Goal: Task Accomplishment & Management: Complete application form

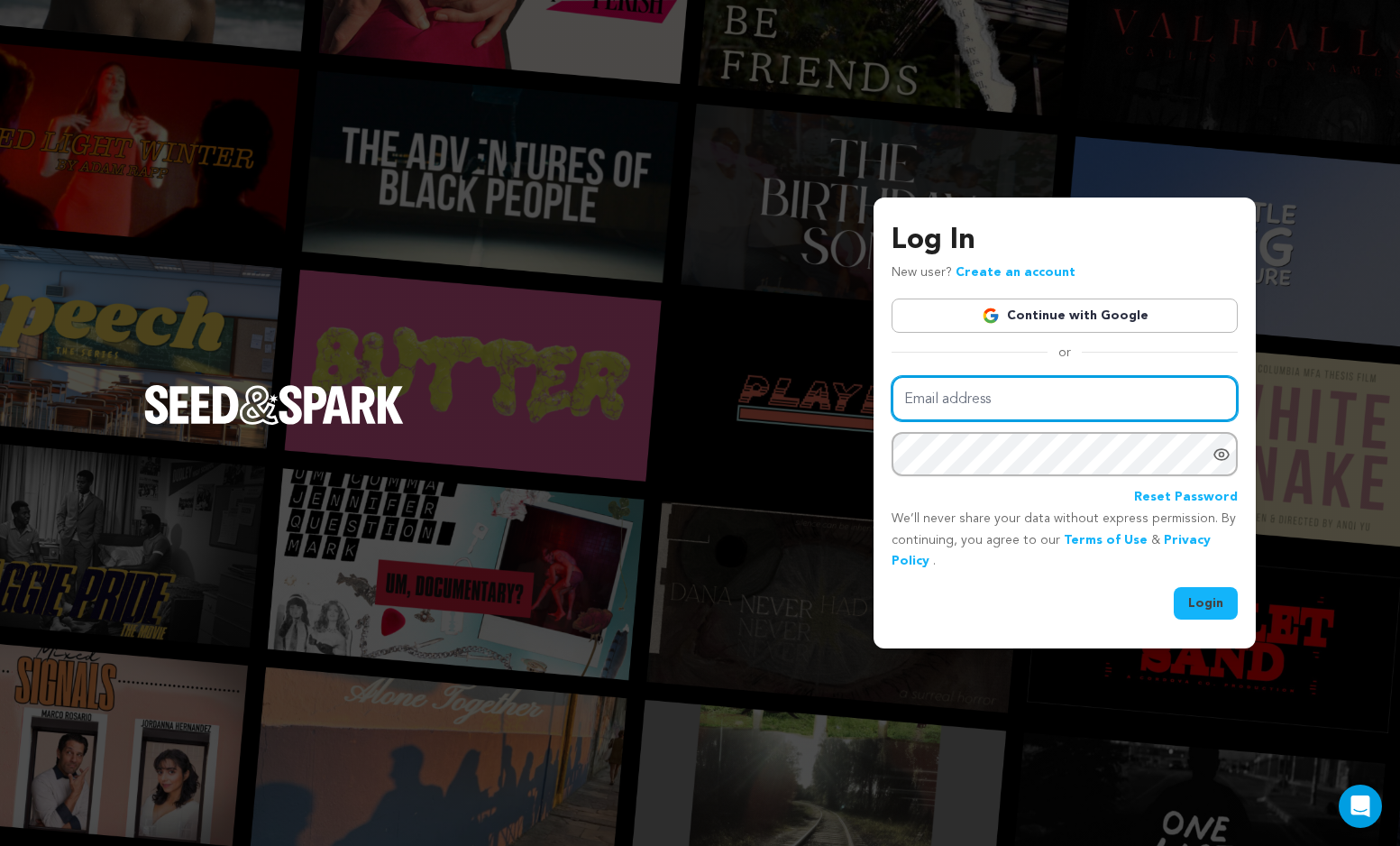
type input "athenarethis@gmail.com"
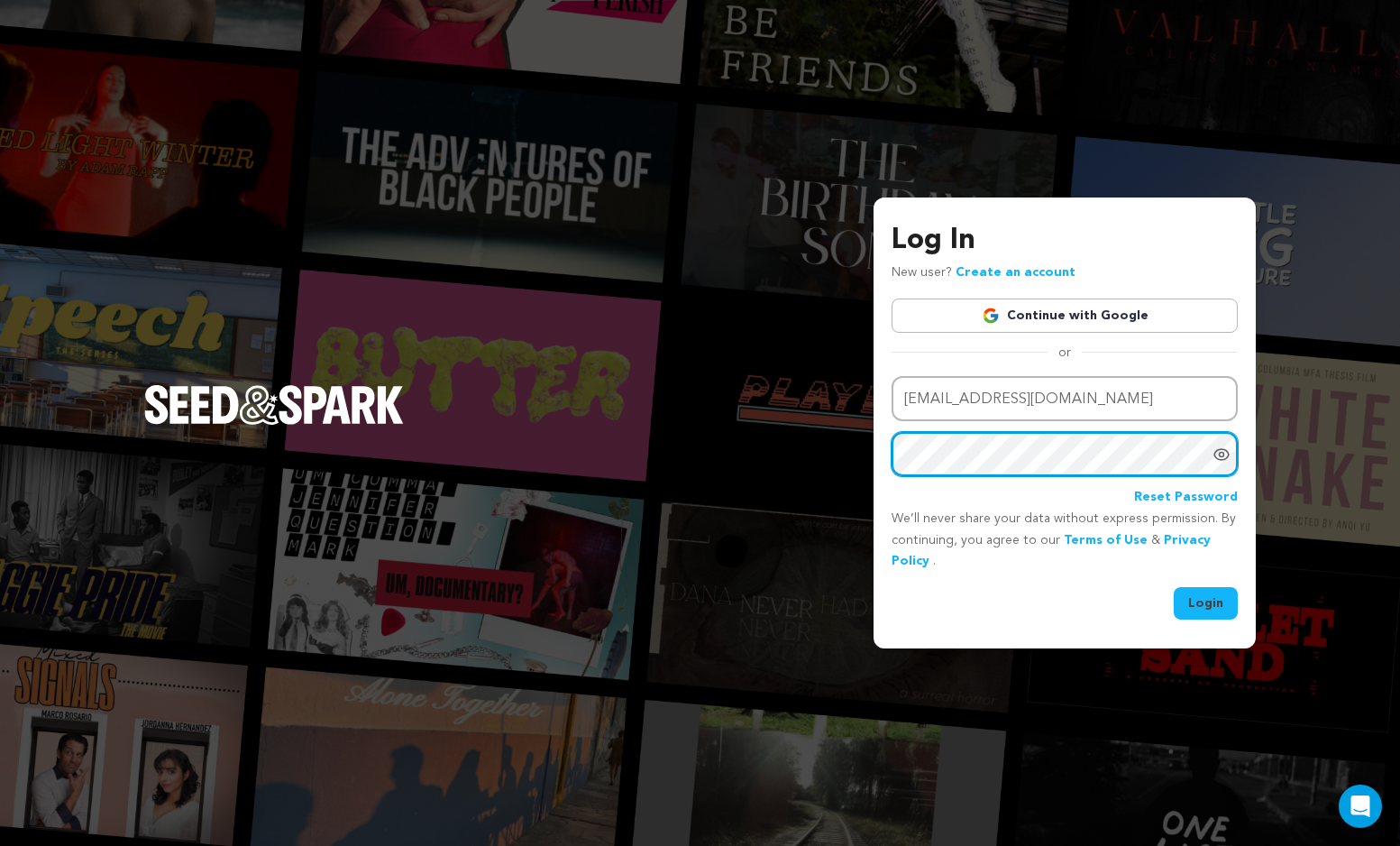
click at [1207, 601] on button "Login" at bounding box center [1206, 603] width 64 height 33
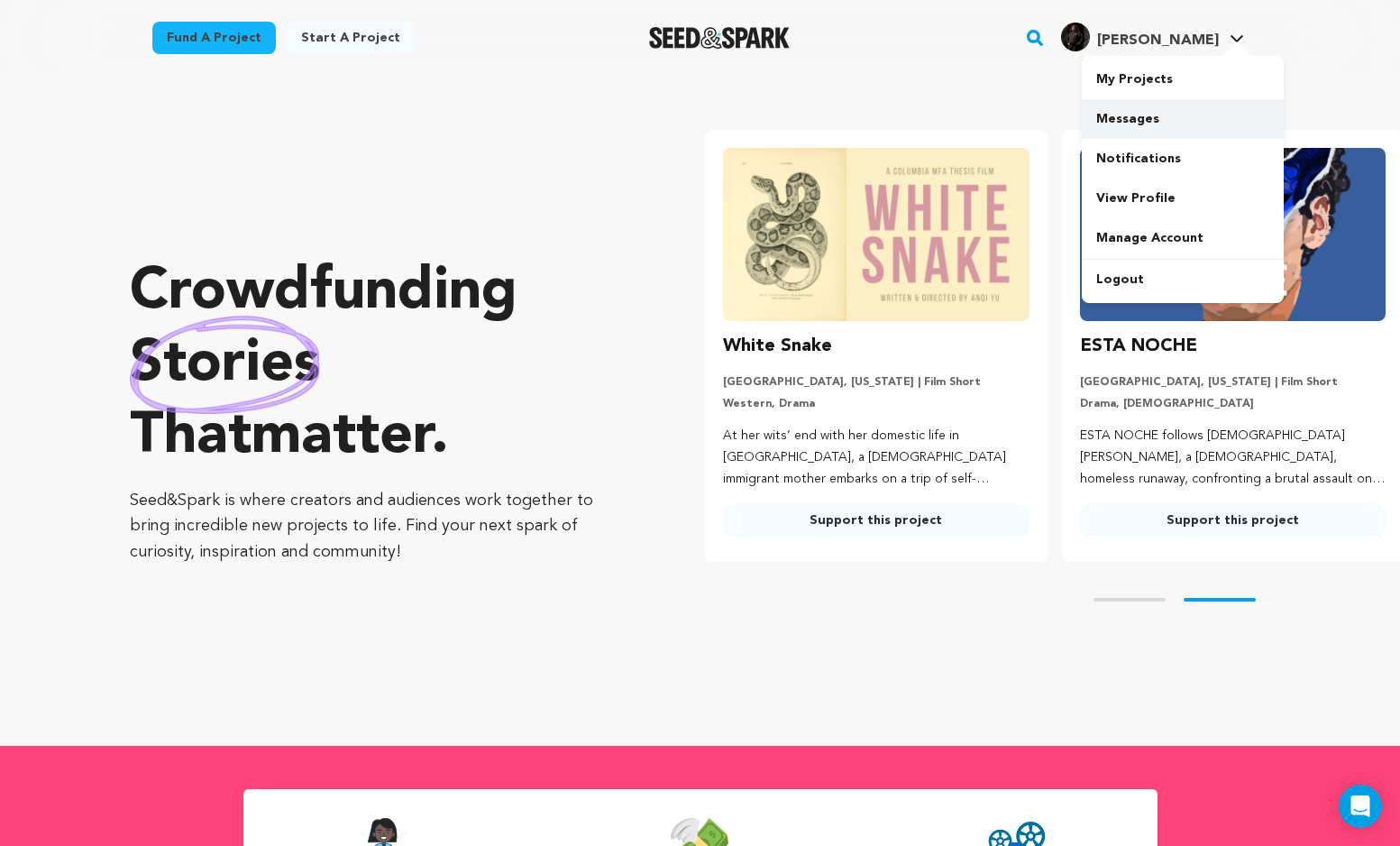
scroll to position [0, 371]
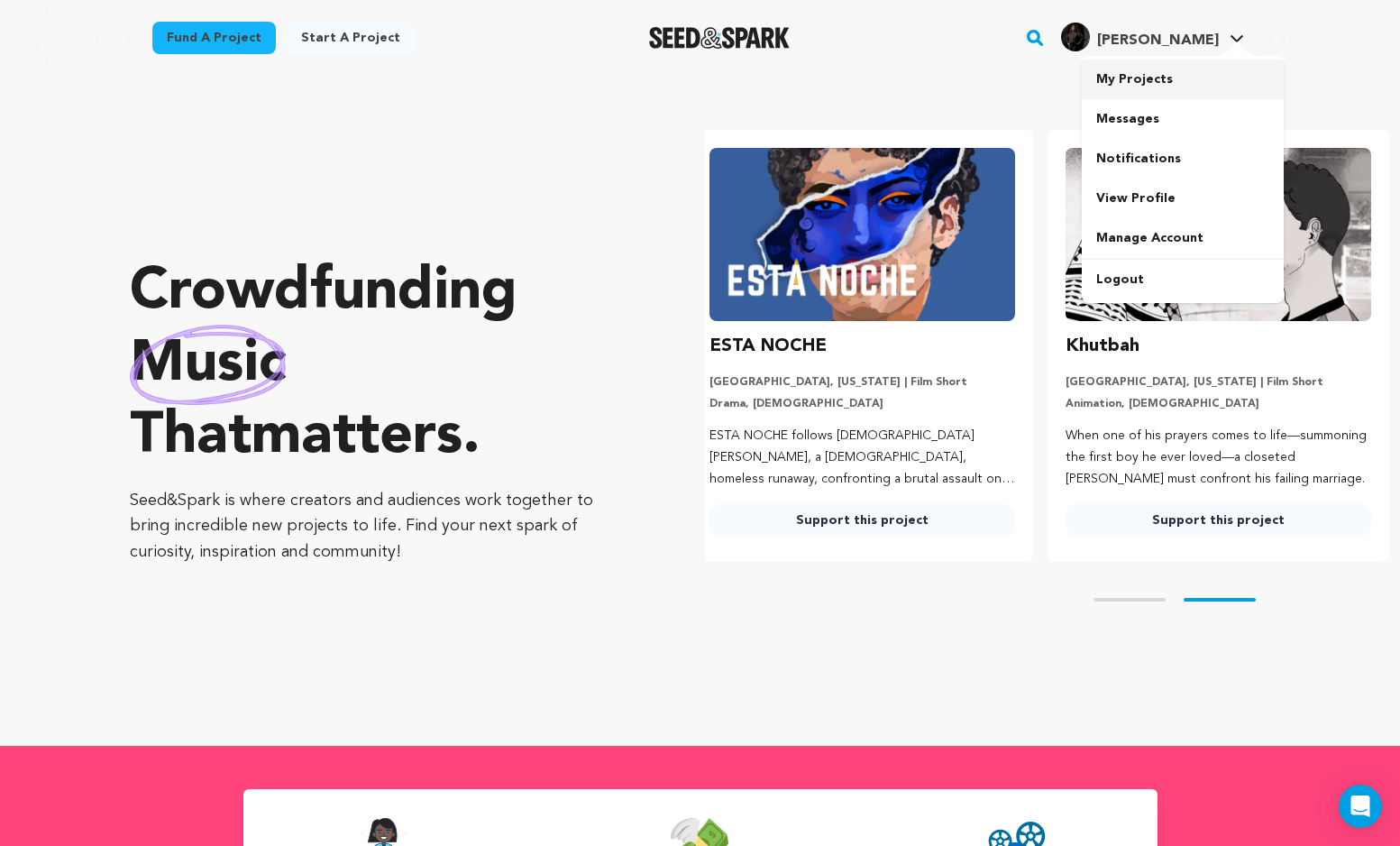
click at [1161, 80] on link "My Projects" at bounding box center [1182, 80] width 202 height 40
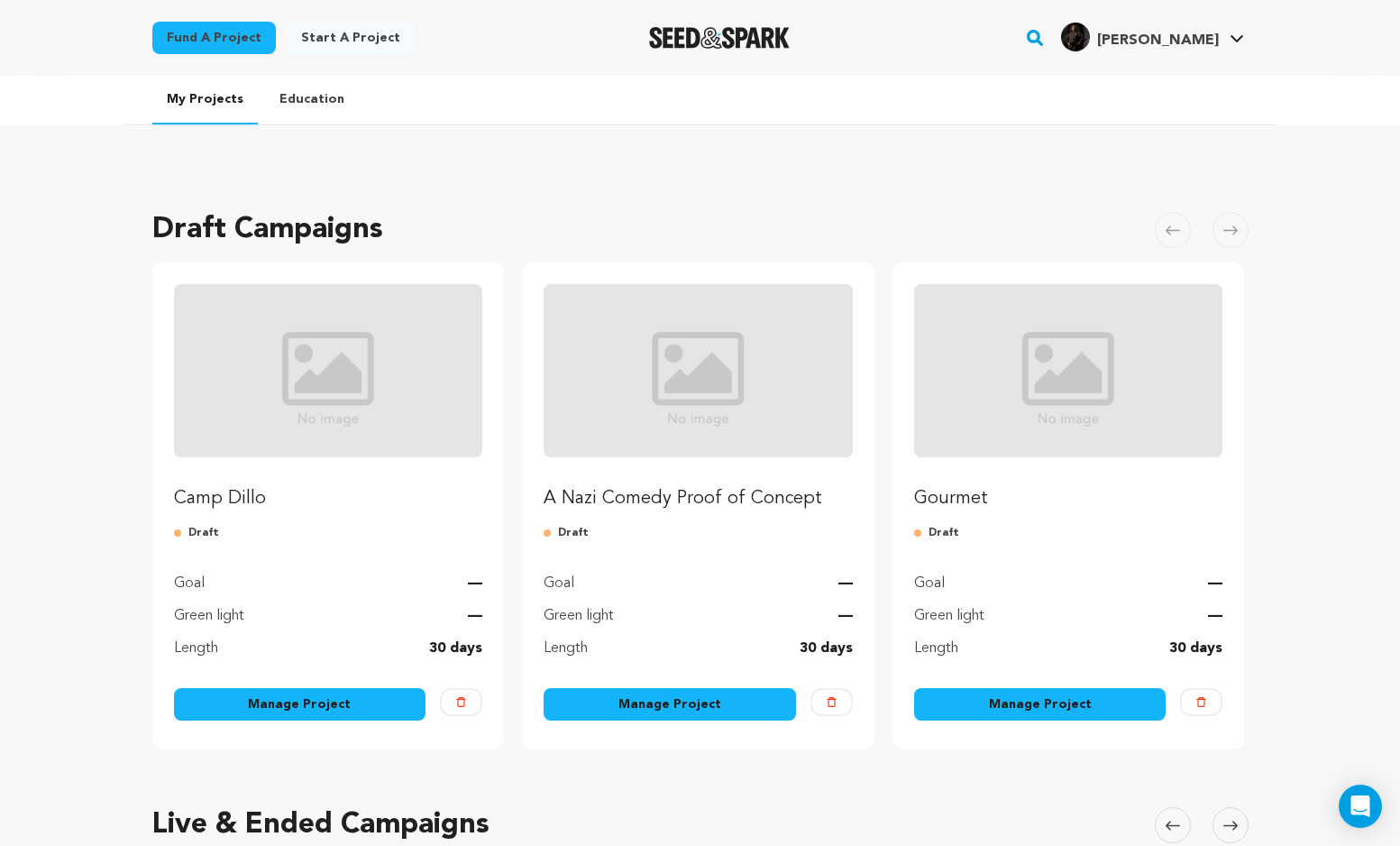
click at [297, 713] on link "Manage Project" at bounding box center [300, 705] width 252 height 33
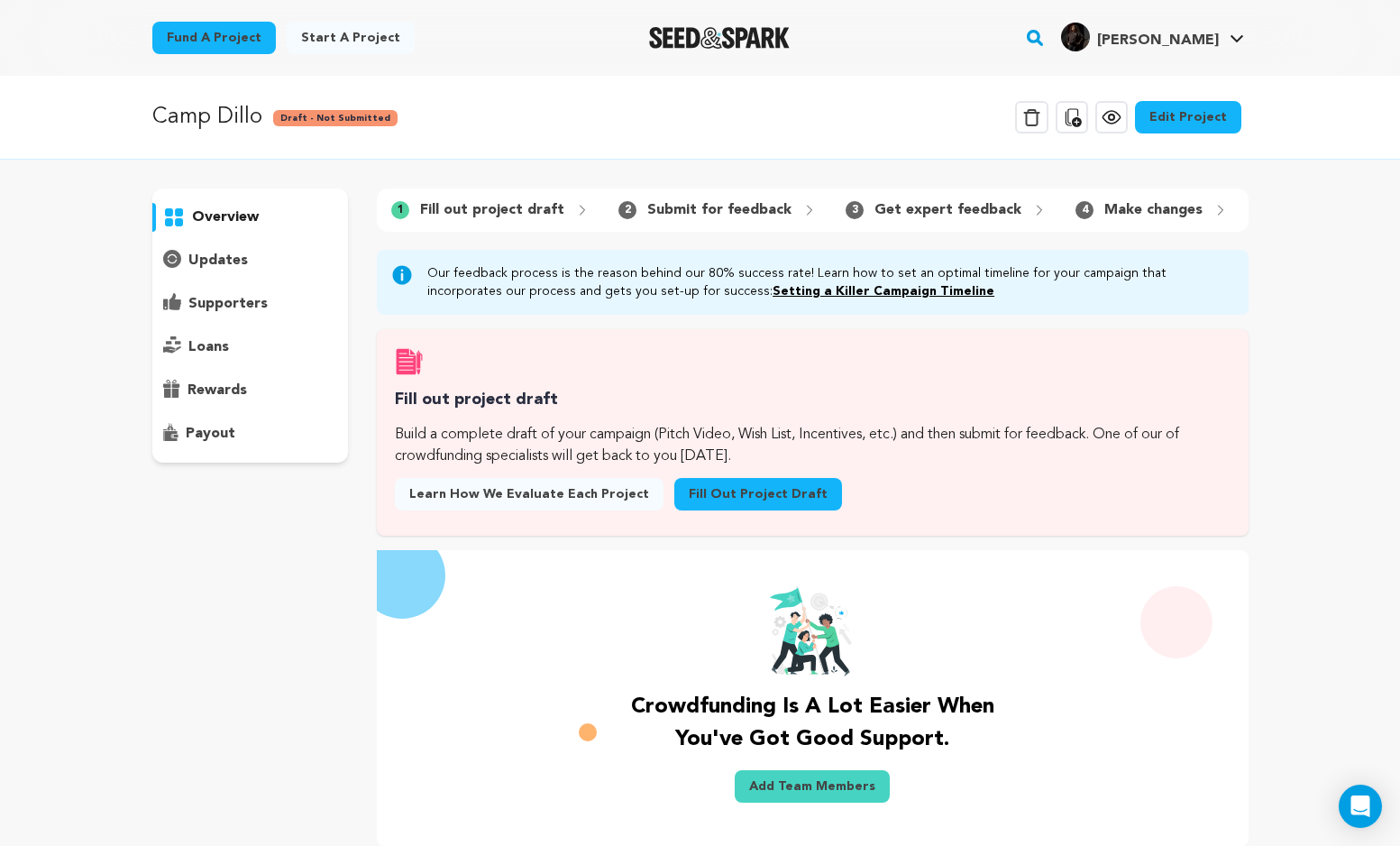
click at [737, 489] on link "Fill out project draft" at bounding box center [758, 494] width 168 height 33
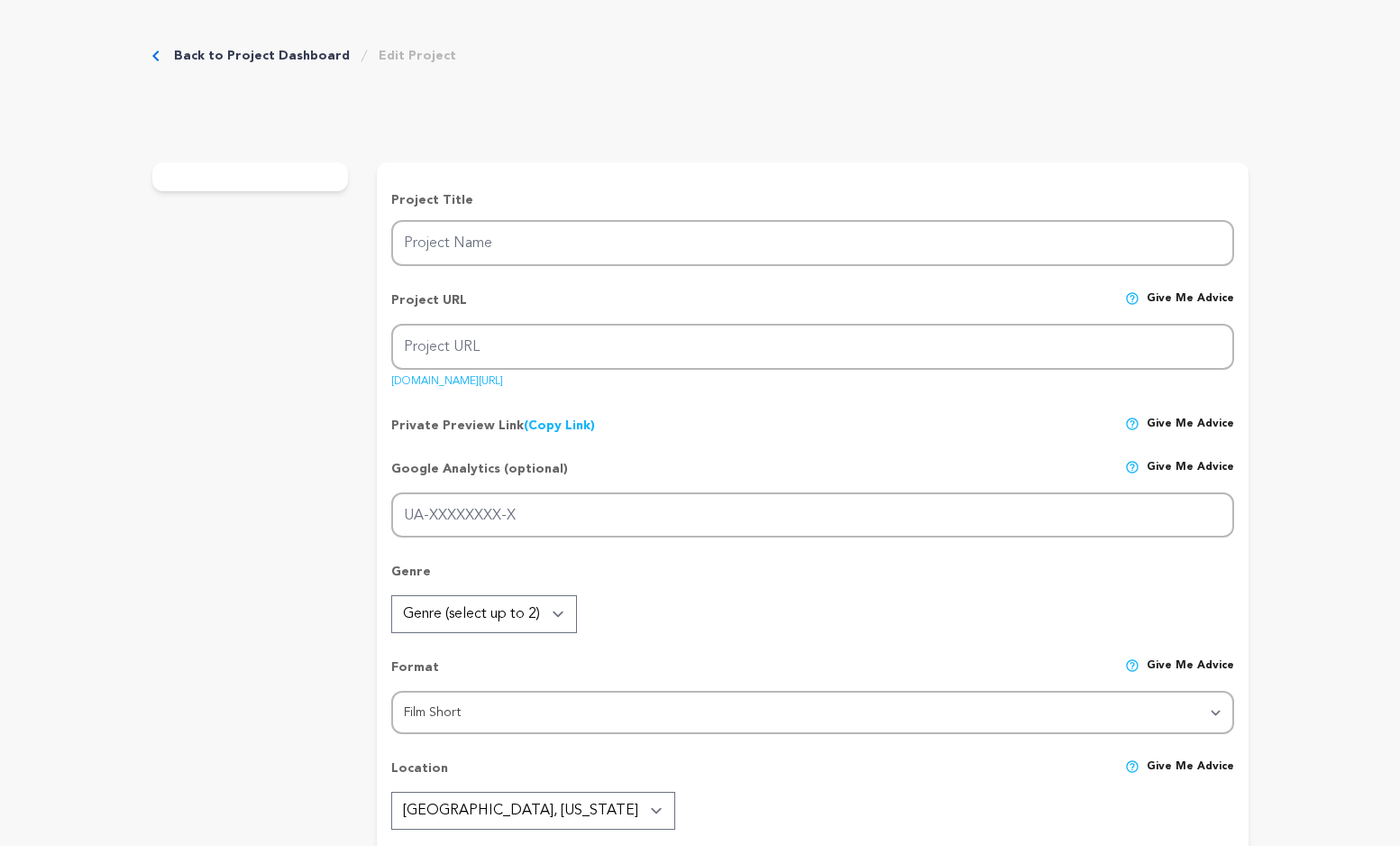
type input "Camp Dillo"
type input "camp-dillo"
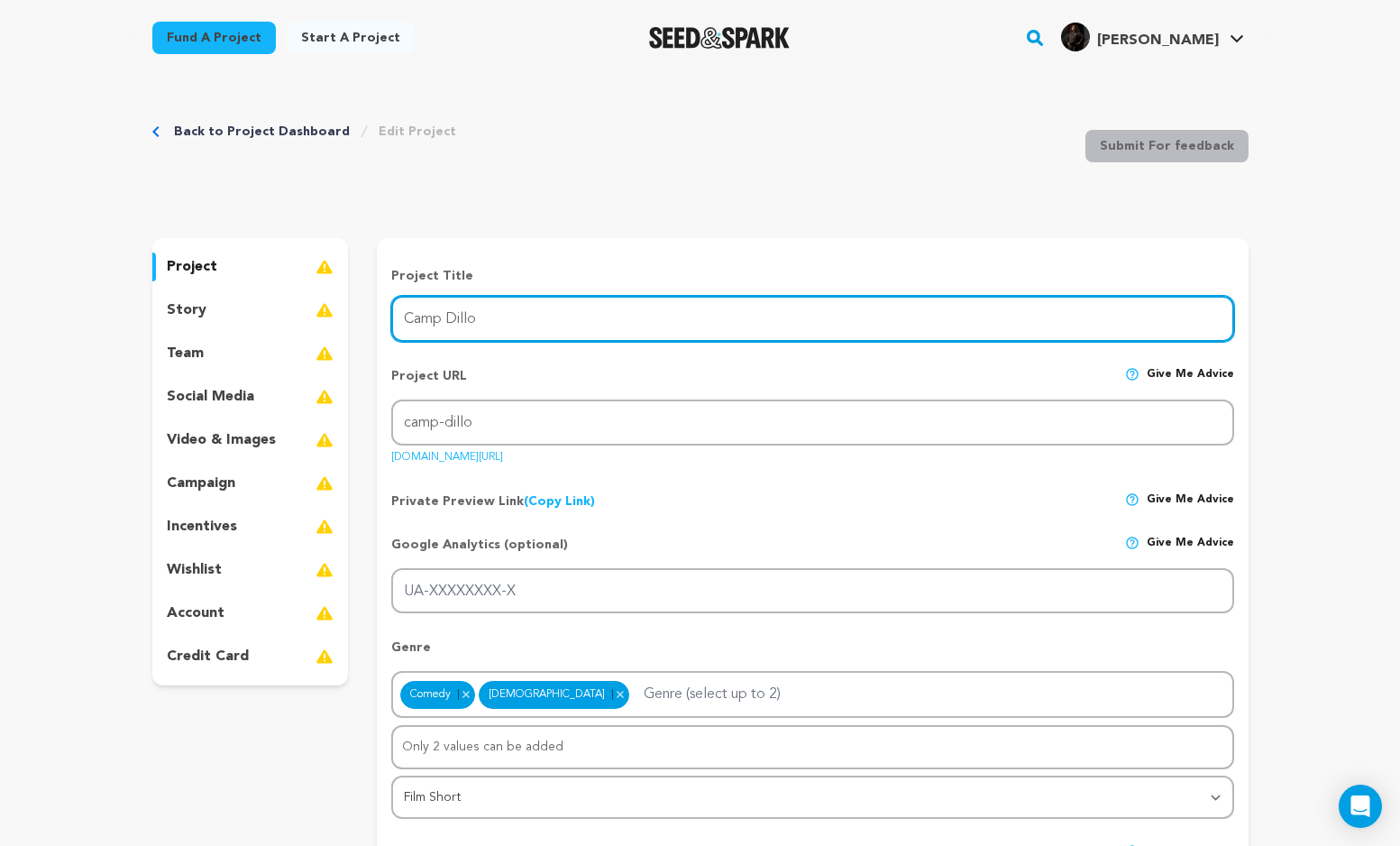
click at [666, 317] on input "Camp Dillo" at bounding box center [812, 318] width 842 height 46
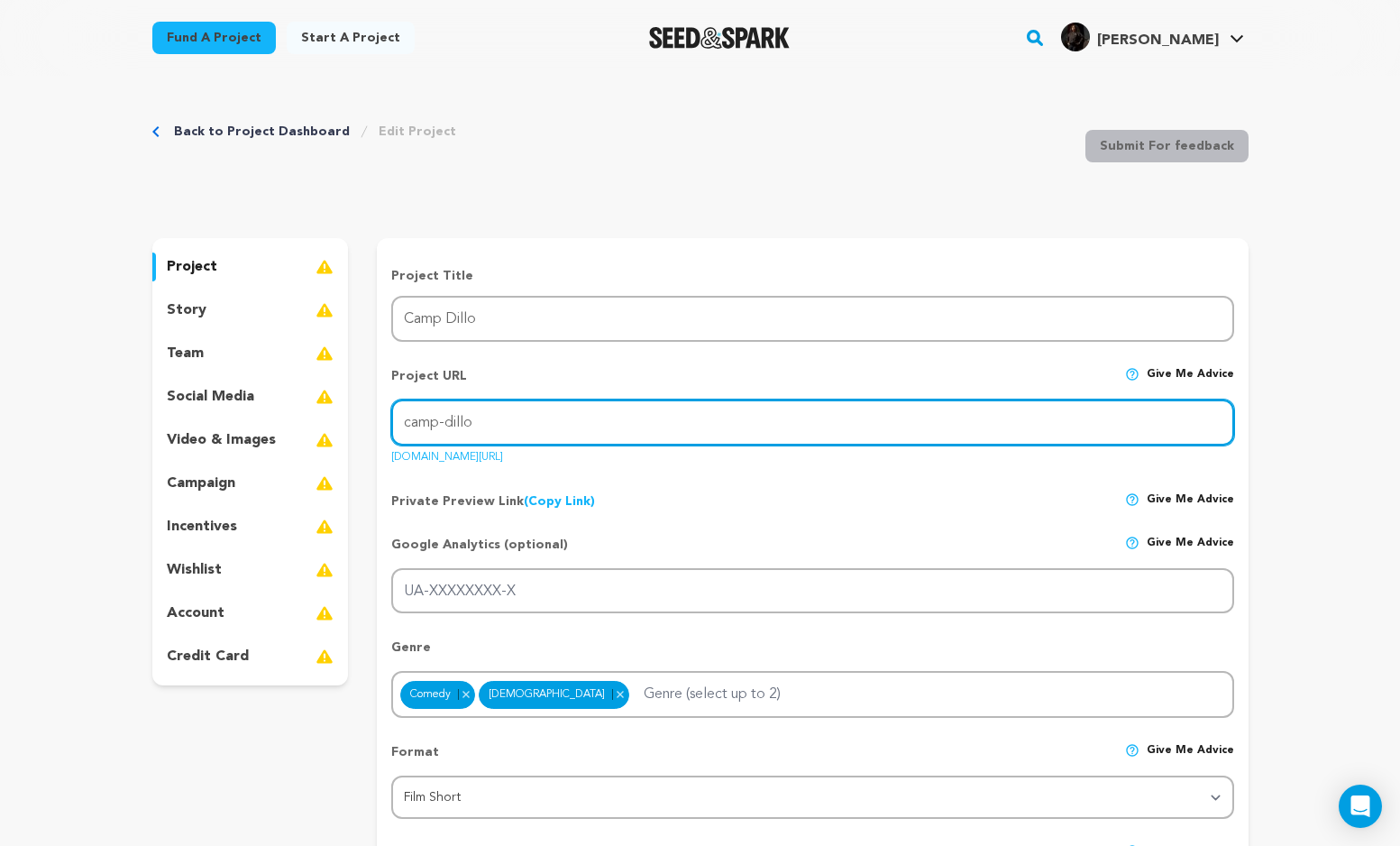
click at [626, 419] on input "camp-dillo" at bounding box center [812, 423] width 842 height 46
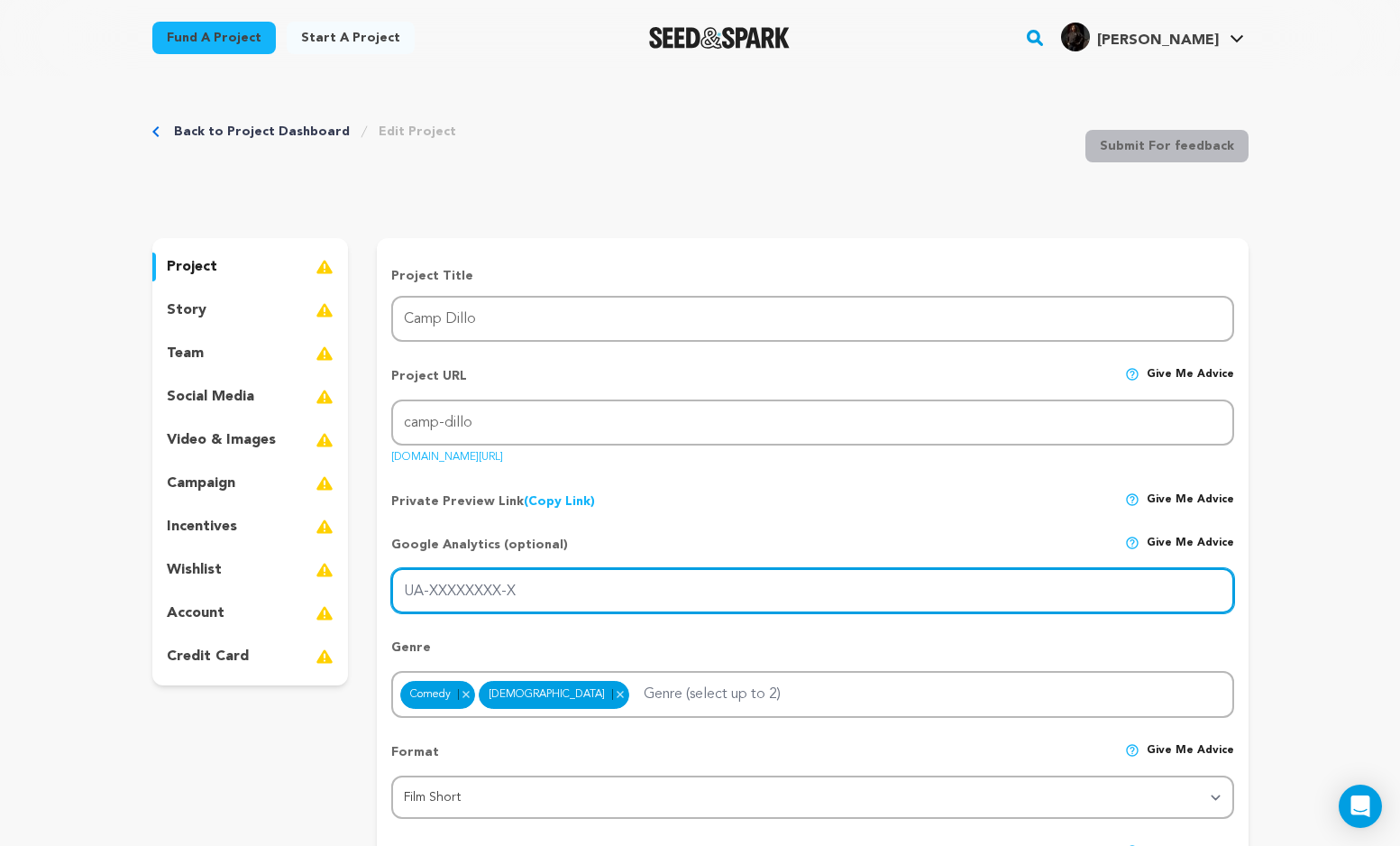
click at [555, 588] on input "UA-XXXXXXXX-X" at bounding box center [812, 591] width 842 height 46
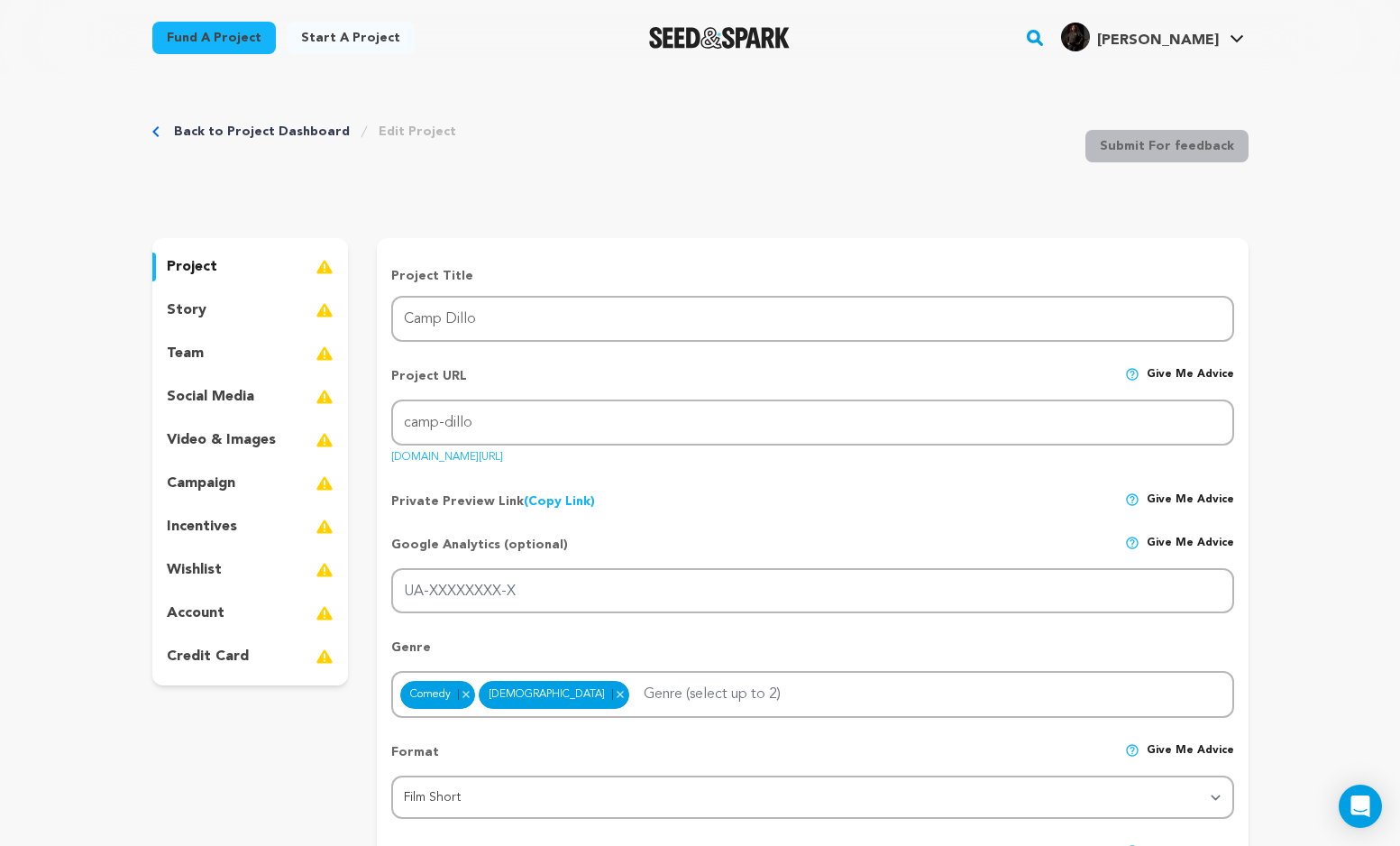
click at [243, 117] on div "Back to Project Dashboard Edit Project Submit For feedback Submit For feedback" at bounding box center [700, 149] width 1096 height 119
click at [234, 131] on link "Back to Project Dashboard" at bounding box center [262, 131] width 176 height 18
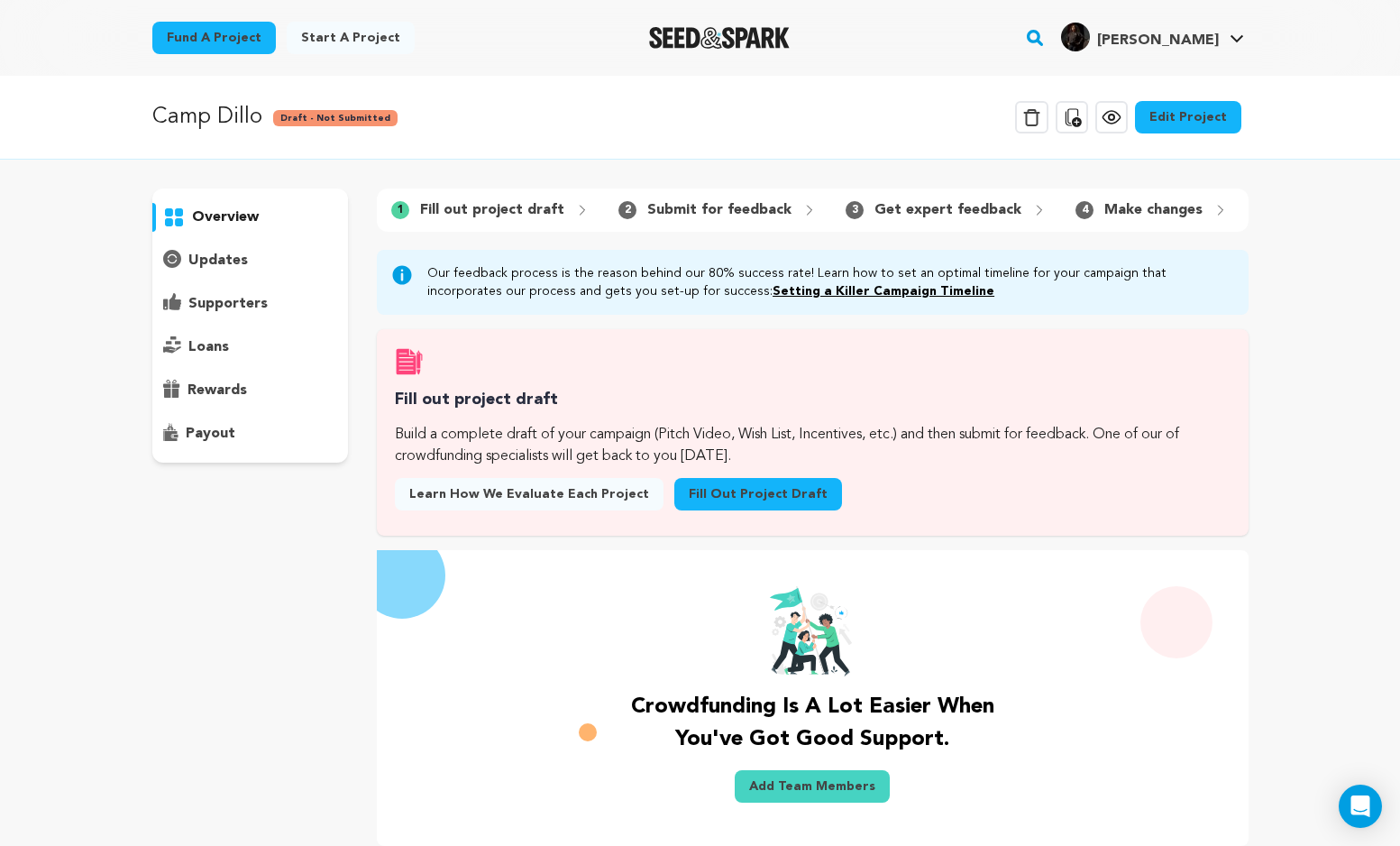
click at [1165, 118] on link "Edit Project" at bounding box center [1188, 117] width 106 height 33
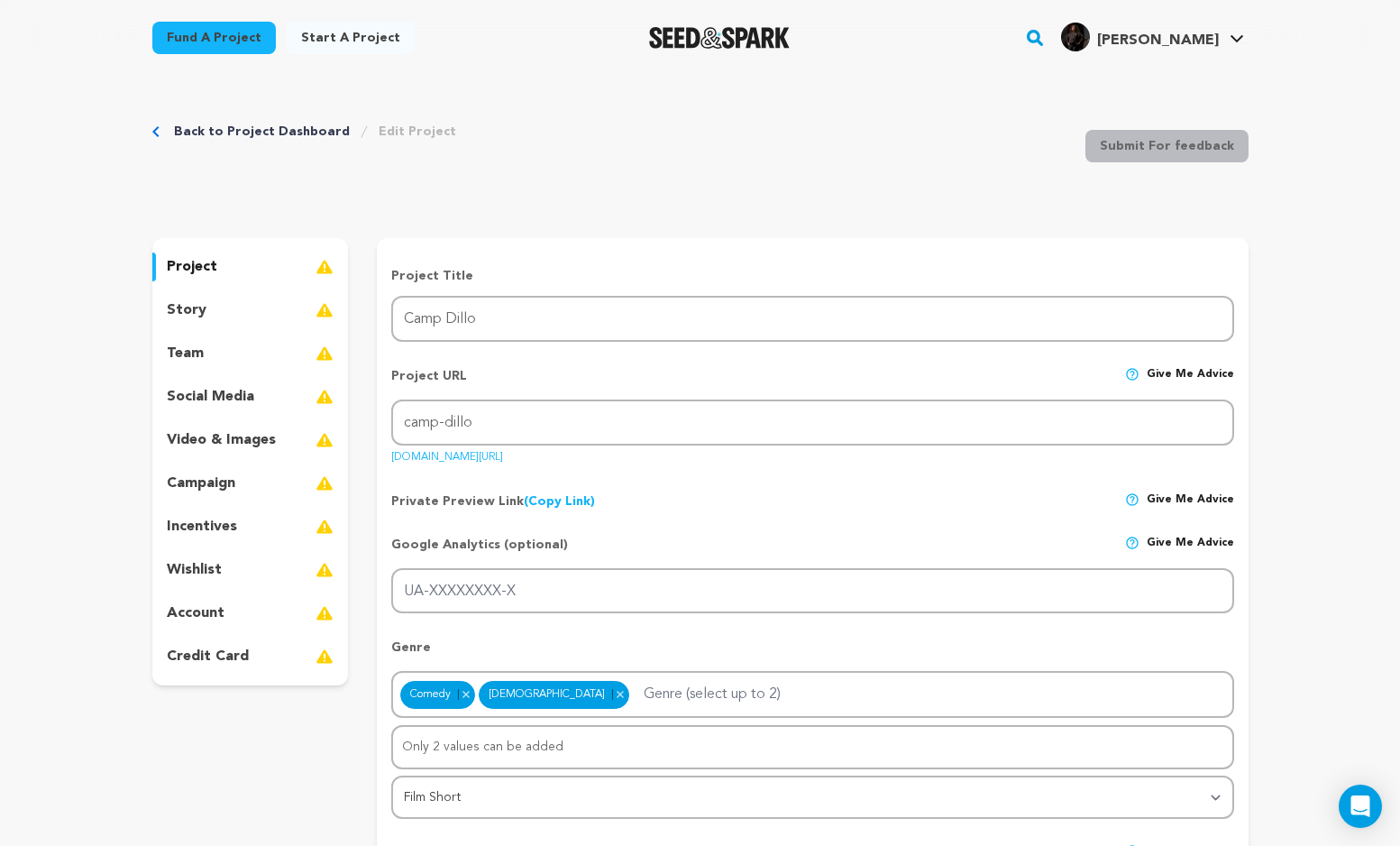
click at [251, 127] on link "Back to Project Dashboard" at bounding box center [262, 131] width 176 height 18
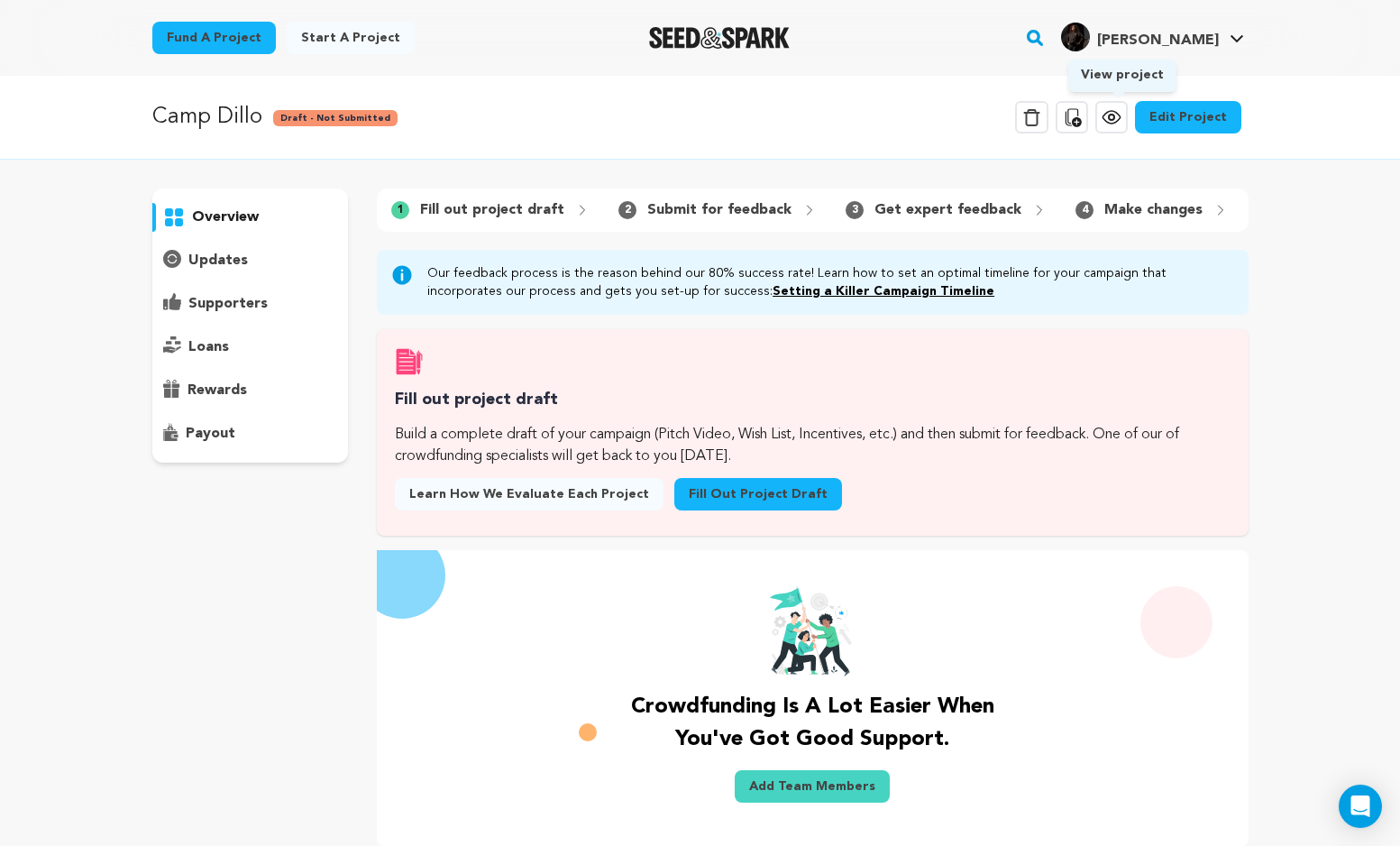
click at [1120, 122] on icon at bounding box center [1111, 117] width 17 height 13
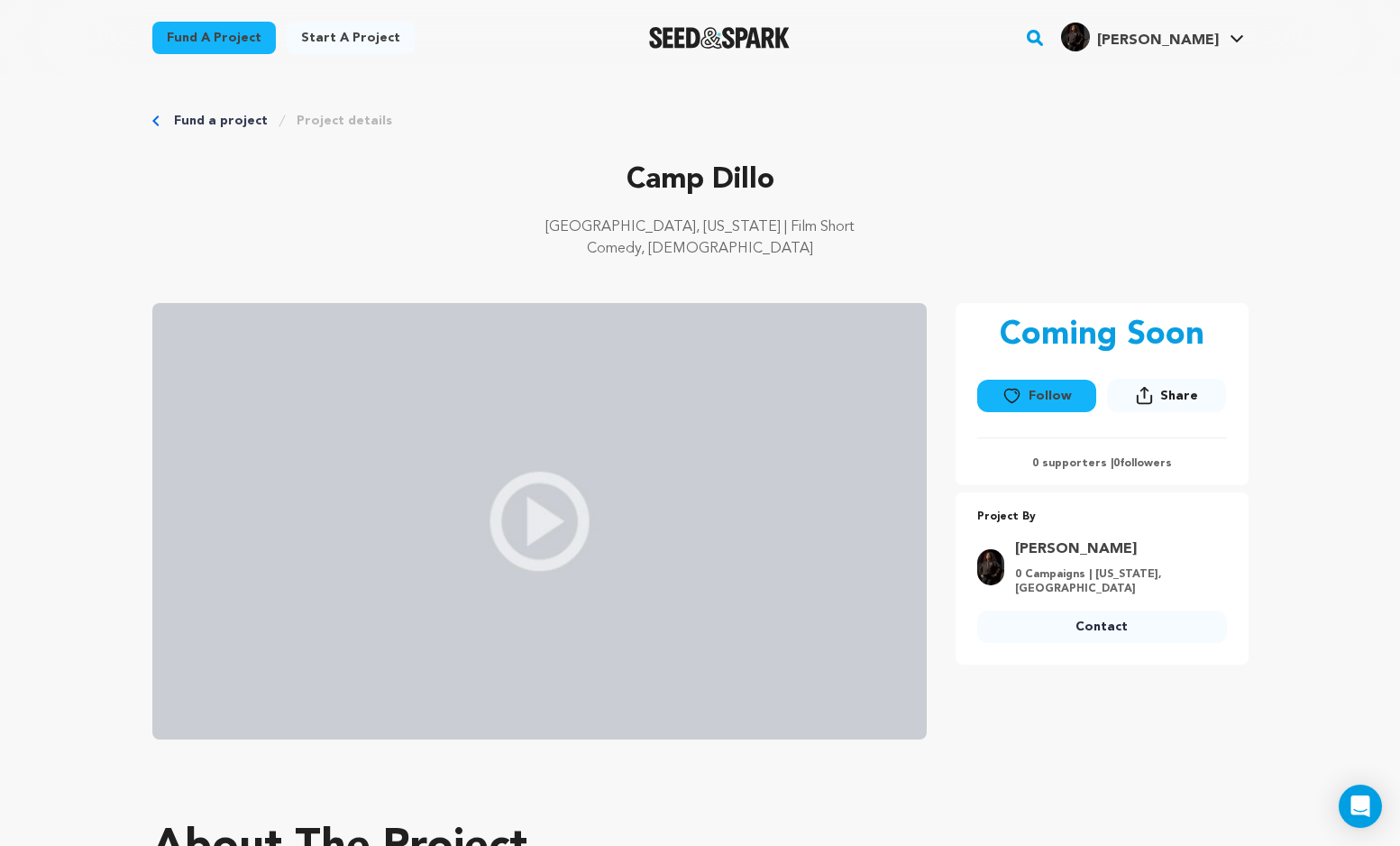
click at [179, 115] on link "Fund a project" at bounding box center [220, 121] width 93 height 18
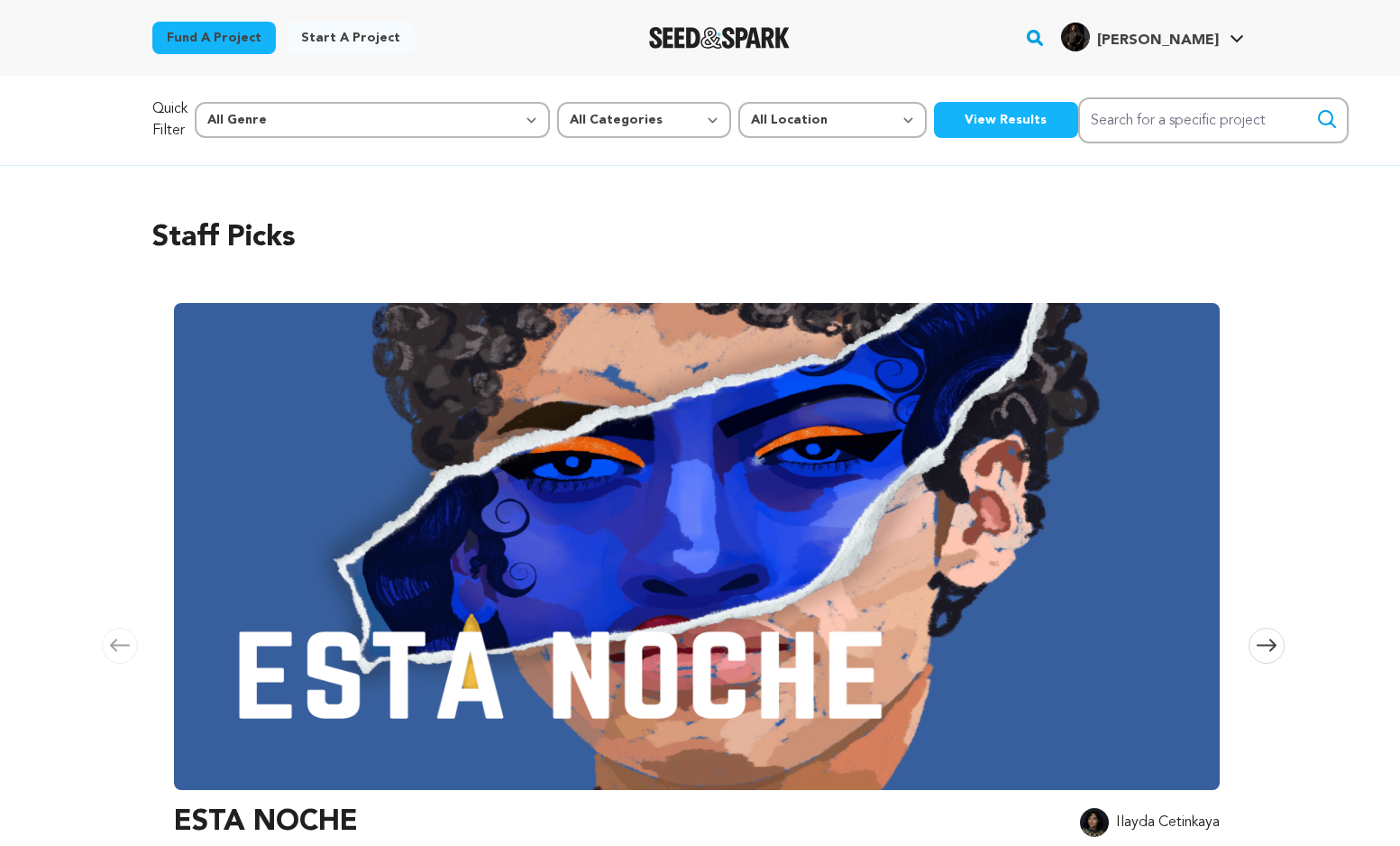
scroll to position [0, 1506]
click at [1164, 102] on link "Messages" at bounding box center [1182, 119] width 202 height 40
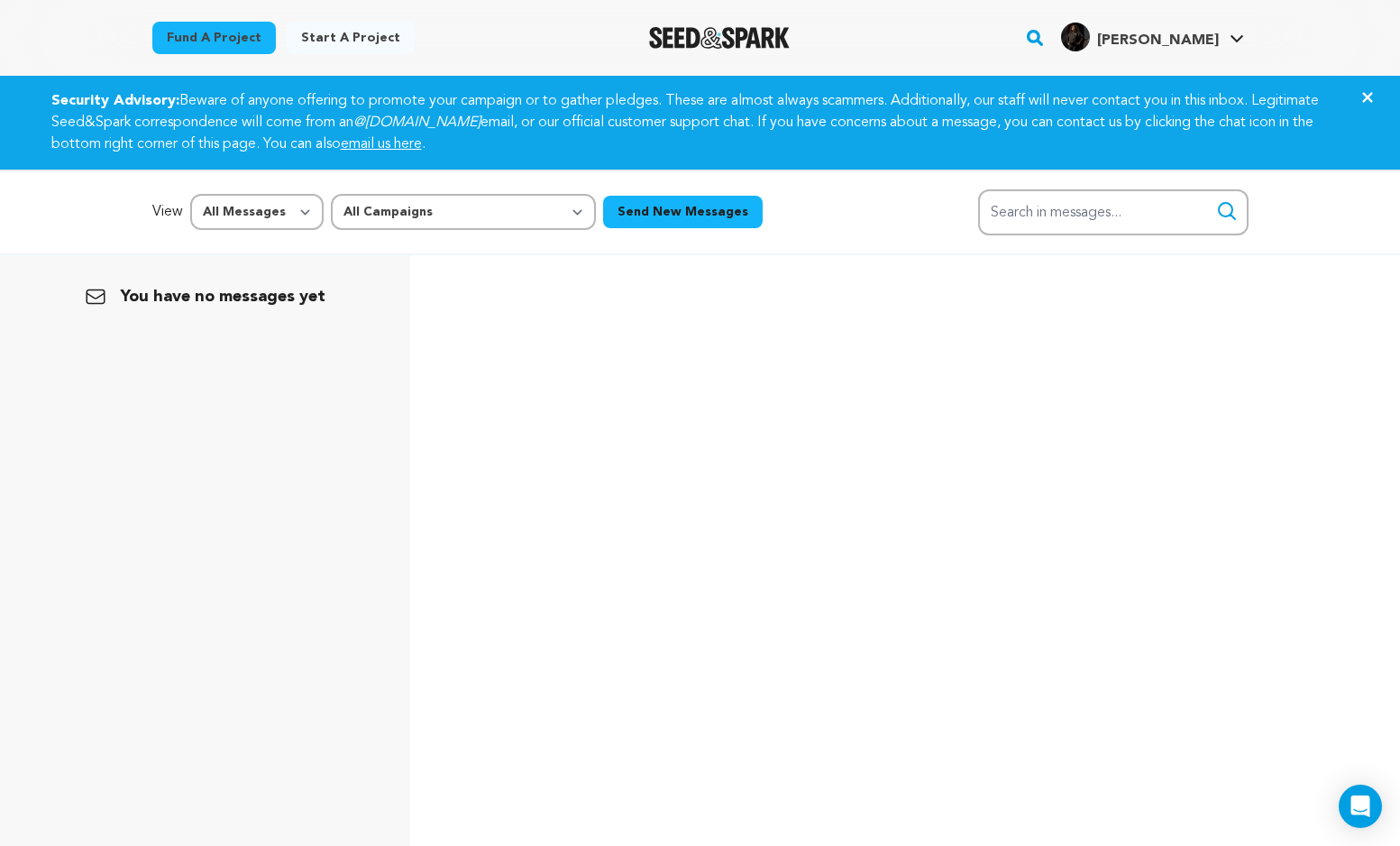
click at [1374, 90] on icon "Close" at bounding box center [1368, 97] width 22 height 22
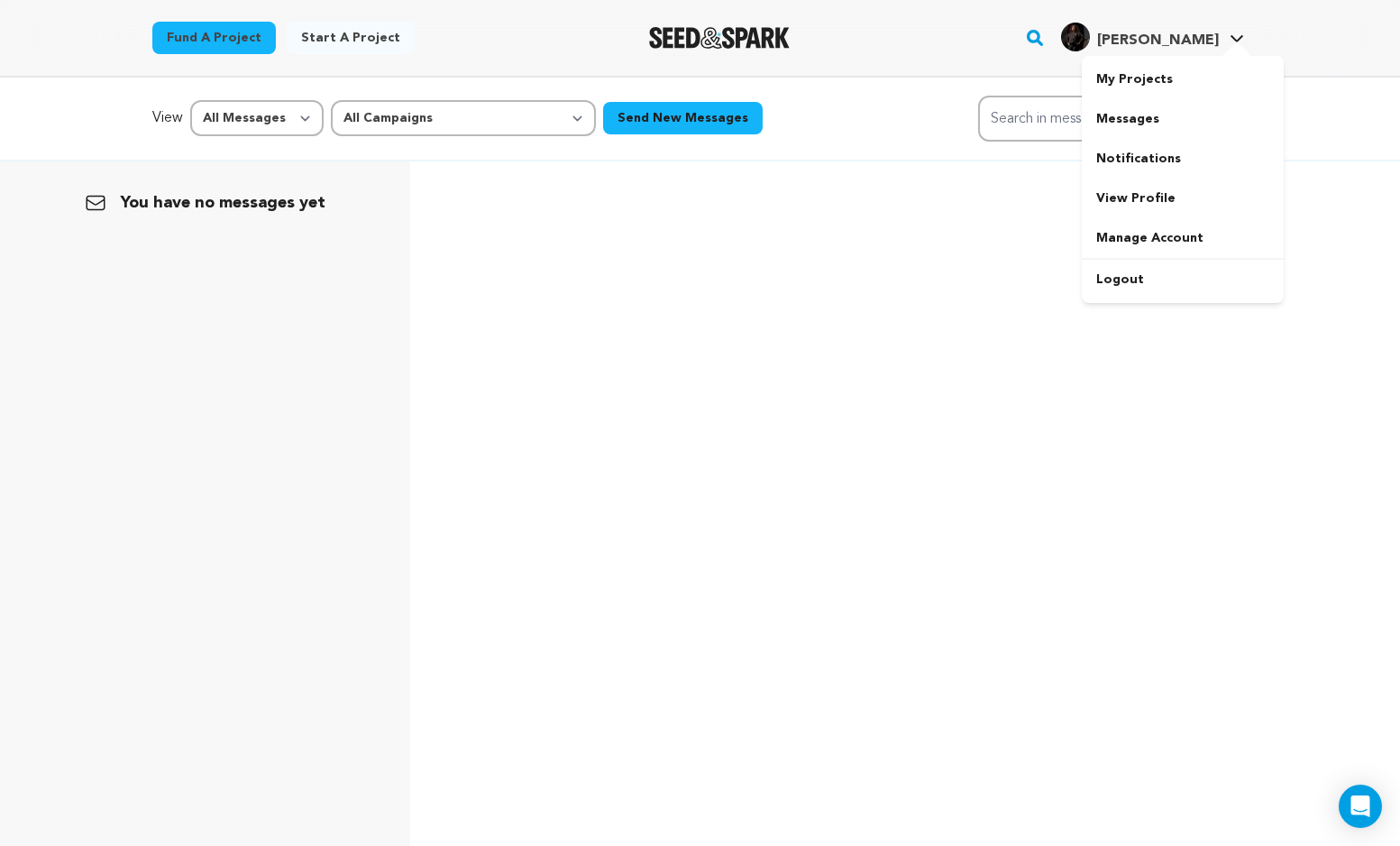
click at [1207, 41] on span "[PERSON_NAME]" at bounding box center [1158, 41] width 122 height 15
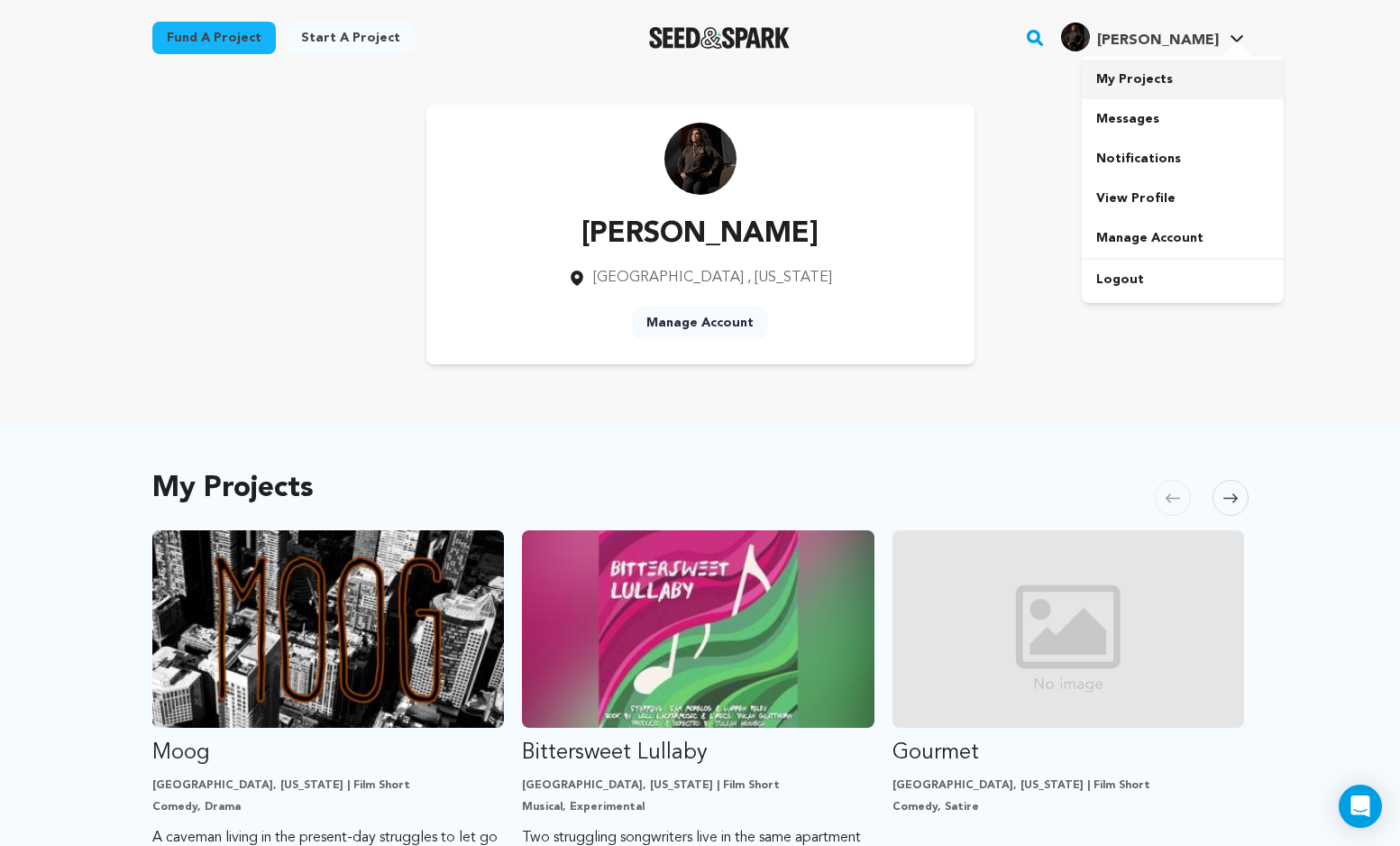
click at [1145, 68] on link "My Projects" at bounding box center [1182, 80] width 202 height 40
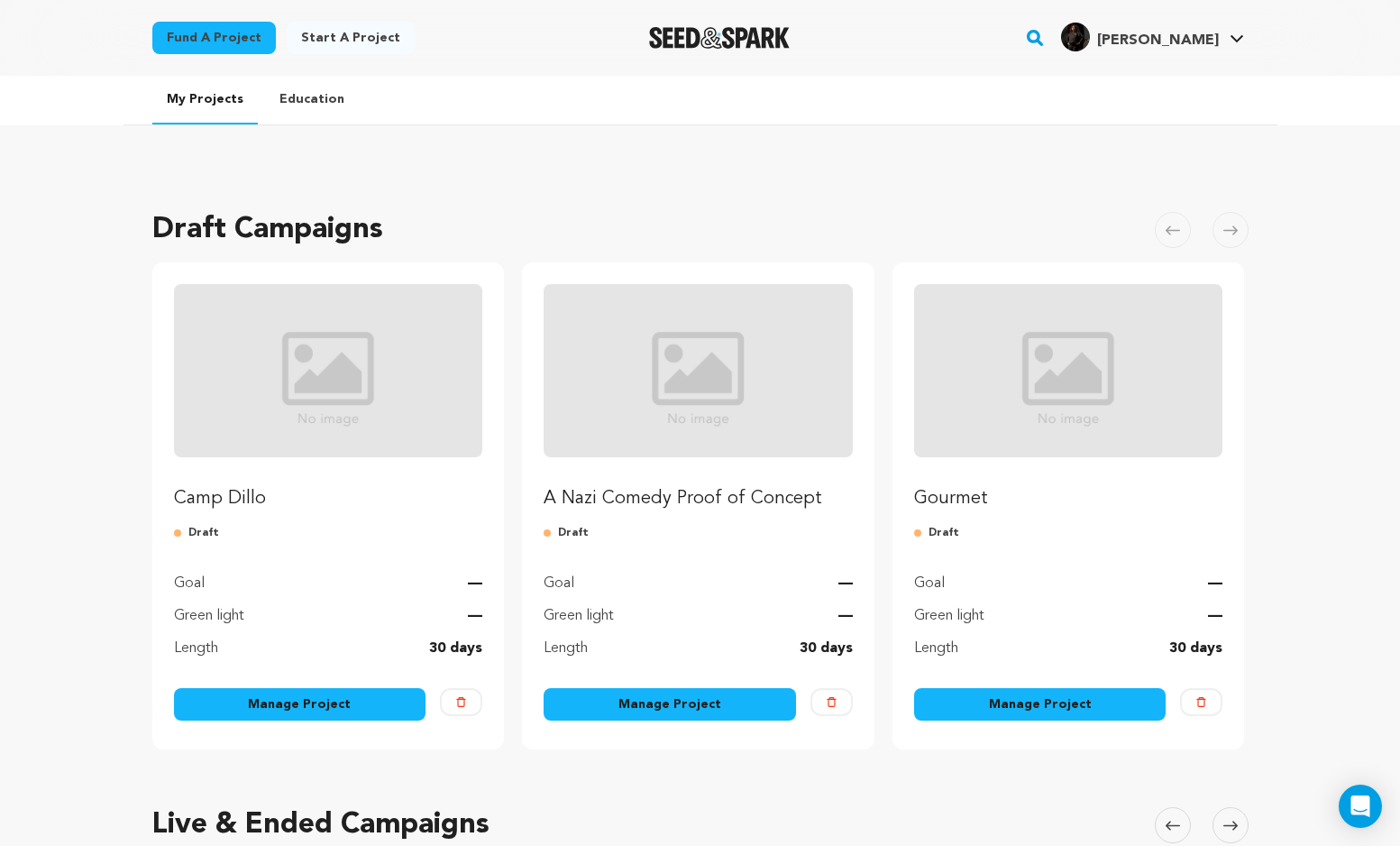
click at [375, 355] on img "Fund Camp Dillo" at bounding box center [328, 370] width 309 height 173
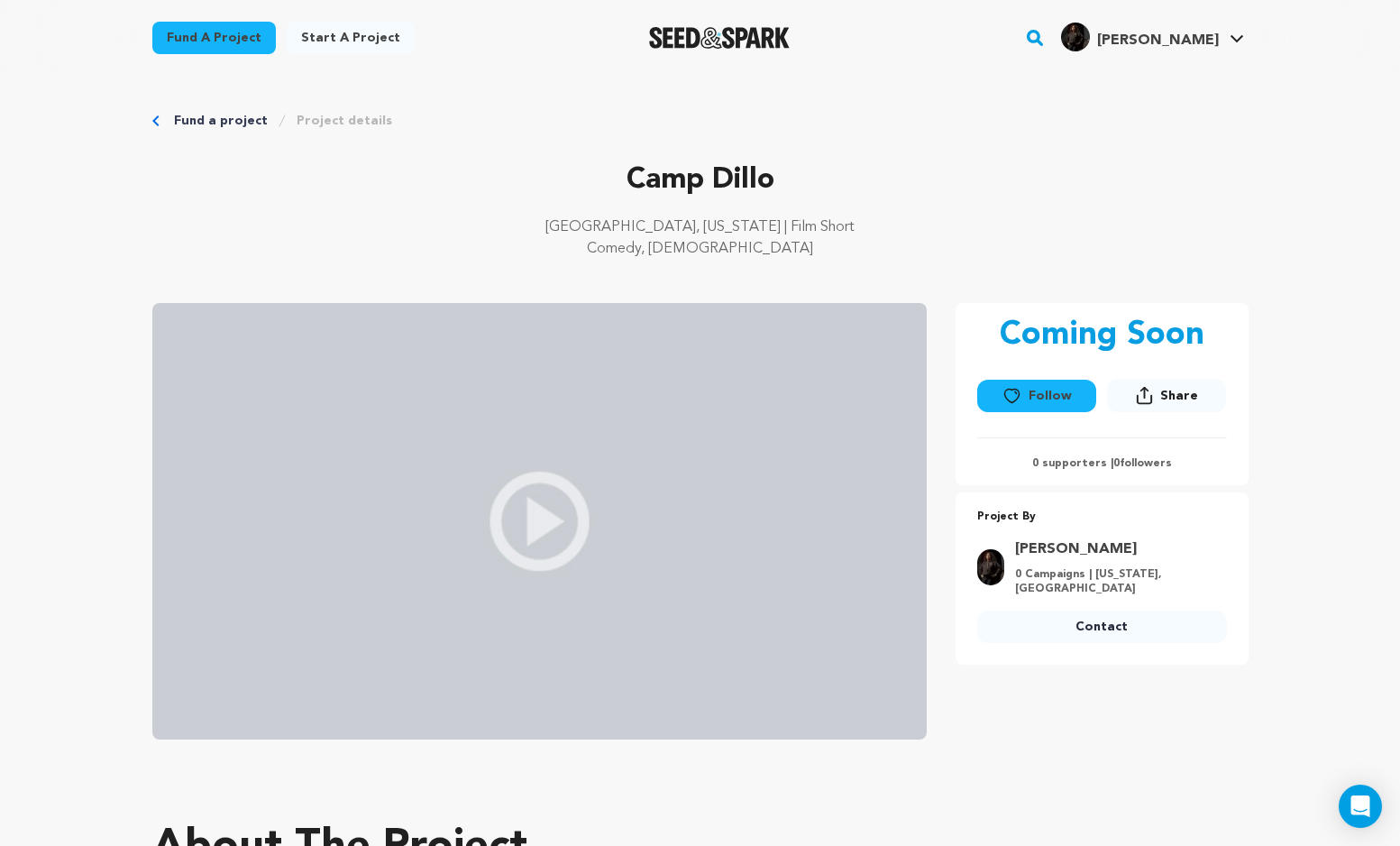
drag, startPoint x: 975, startPoint y: 246, endPoint x: 903, endPoint y: 209, distance: 81.0
click at [903, 209] on div "Camp Dillo [GEOGRAPHIC_DATA], [US_STATE] | Film Short Comedy, [DEMOGRAPHIC_DATA]" at bounding box center [700, 216] width 1096 height 115
click at [868, 242] on p "Comedy, [DEMOGRAPHIC_DATA]" at bounding box center [700, 249] width 1096 height 22
drag, startPoint x: 774, startPoint y: 249, endPoint x: 588, endPoint y: 217, distance: 188.7
click at [588, 217] on div "[GEOGRAPHIC_DATA], [US_STATE] | Film Short Comedy, [DEMOGRAPHIC_DATA]" at bounding box center [700, 246] width 1096 height 58
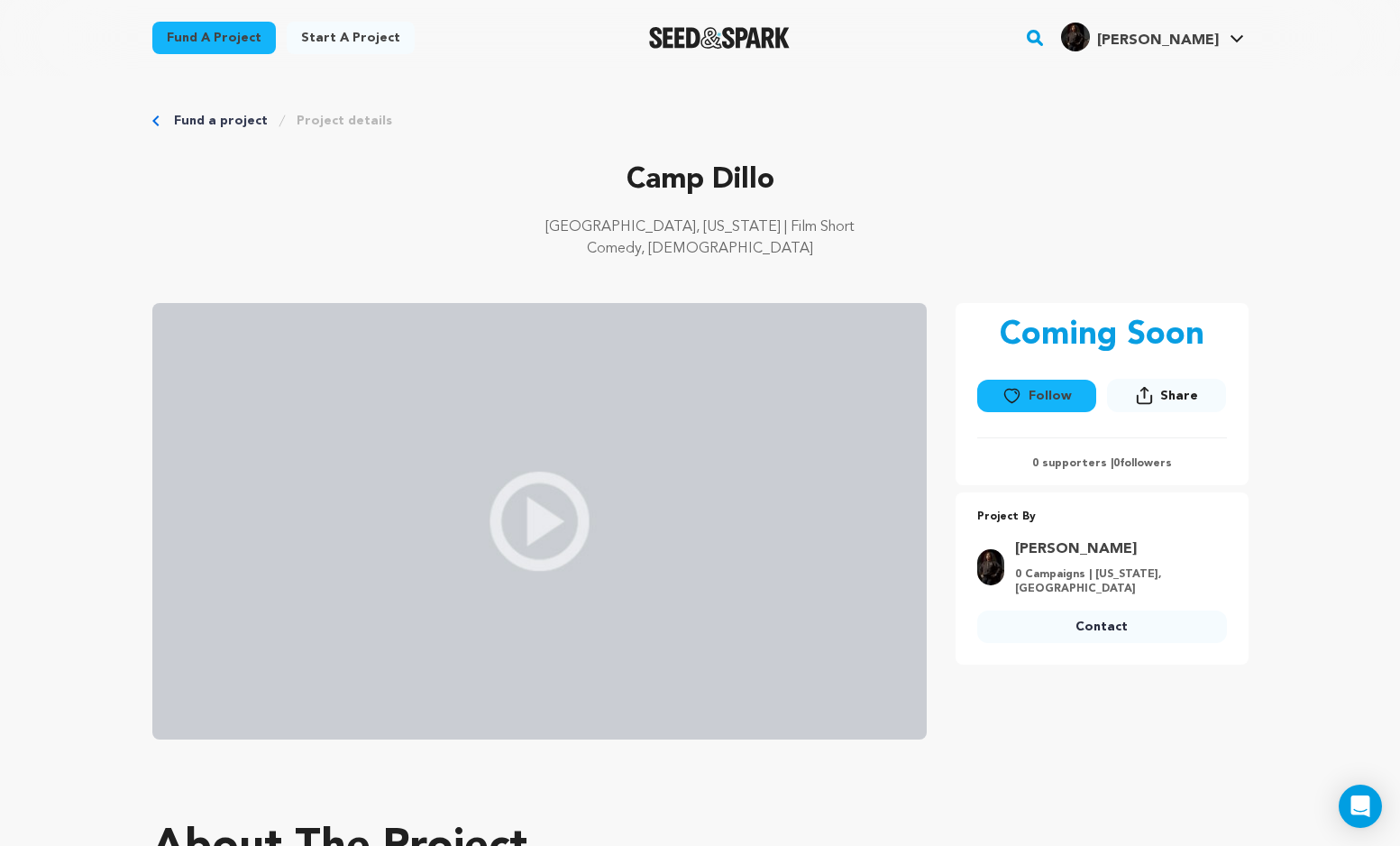
click at [797, 253] on p "Comedy, [DEMOGRAPHIC_DATA]" at bounding box center [700, 249] width 1096 height 22
drag, startPoint x: 623, startPoint y: 170, endPoint x: 827, endPoint y: 170, distance: 204.0
click at [827, 170] on p "Camp Dillo" at bounding box center [700, 180] width 1096 height 44
click at [786, 192] on p "Camp Dillo" at bounding box center [700, 180] width 1096 height 44
drag, startPoint x: 785, startPoint y: 191, endPoint x: 624, endPoint y: 188, distance: 161.0
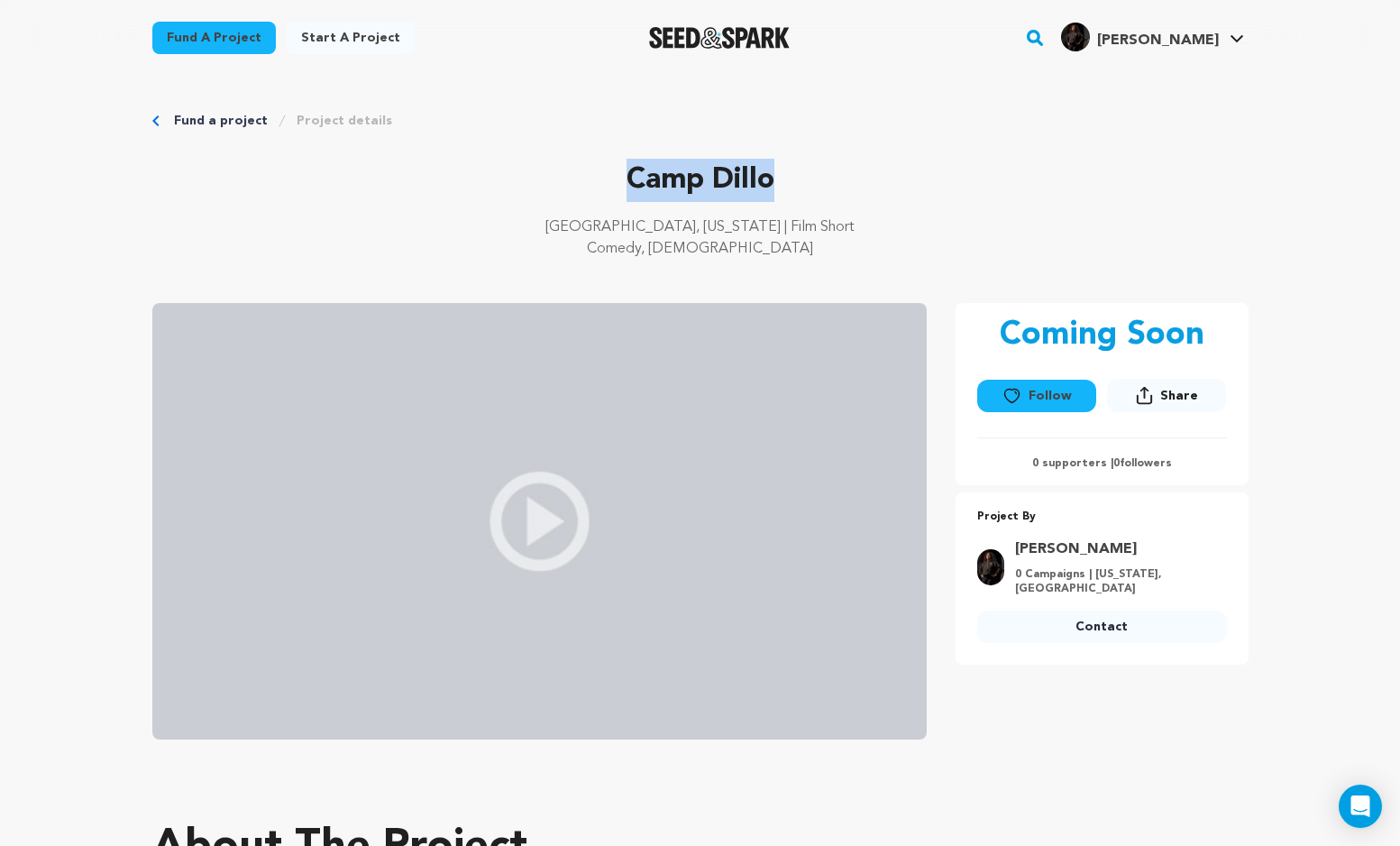
click at [624, 188] on p "Camp Dillo" at bounding box center [700, 180] width 1096 height 44
click at [717, 181] on p "Camp Dillo" at bounding box center [700, 180] width 1096 height 44
drag, startPoint x: 617, startPoint y: 180, endPoint x: 823, endPoint y: 180, distance: 206.0
click at [823, 180] on p "Camp Dillo" at bounding box center [700, 180] width 1096 height 44
click at [770, 184] on p "Camp Dillo" at bounding box center [700, 180] width 1096 height 44
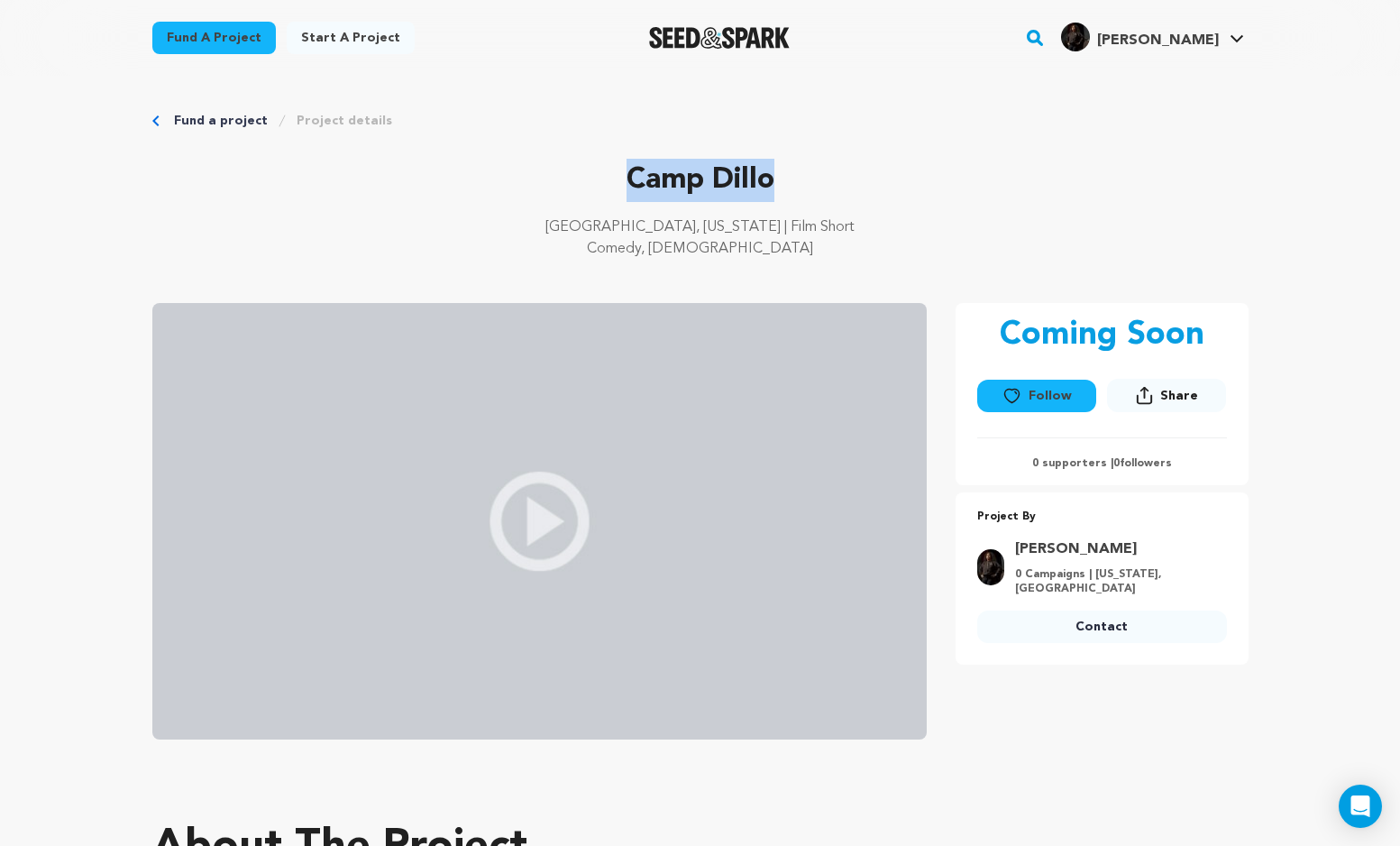
drag, startPoint x: 790, startPoint y: 177, endPoint x: 534, endPoint y: 176, distance: 256.0
click at [534, 176] on p "Camp Dillo" at bounding box center [700, 180] width 1096 height 44
click at [667, 177] on p "Camp Dillo" at bounding box center [700, 180] width 1096 height 44
drag, startPoint x: 625, startPoint y: 175, endPoint x: 784, endPoint y: 175, distance: 159.0
click at [784, 175] on p "Camp Dillo" at bounding box center [700, 180] width 1096 height 44
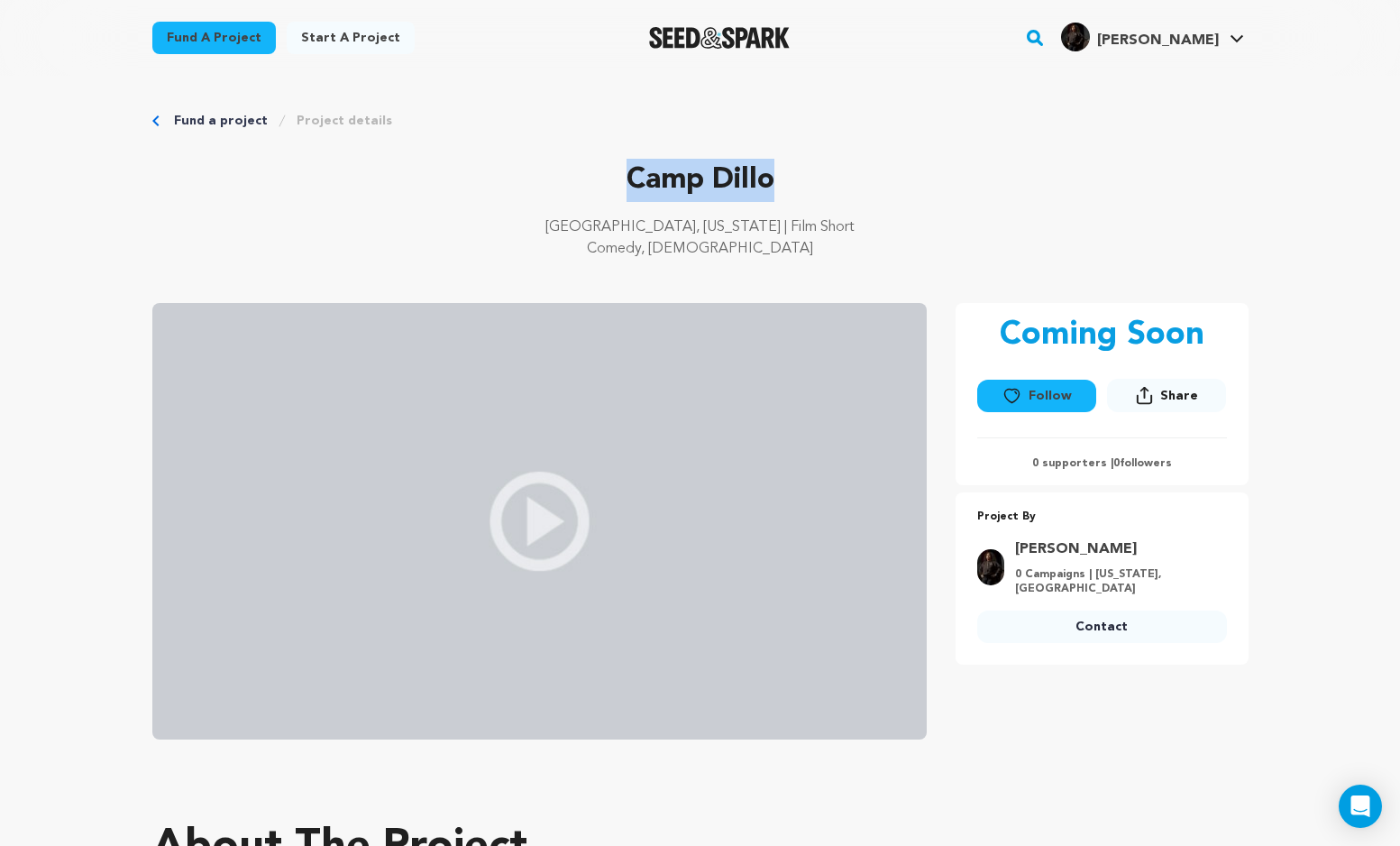
click at [785, 176] on p "Camp Dillo" at bounding box center [700, 180] width 1096 height 44
drag, startPoint x: 785, startPoint y: 176, endPoint x: 614, endPoint y: 176, distance: 171.0
click at [614, 176] on p "Camp Dillo" at bounding box center [700, 180] width 1096 height 44
click at [698, 184] on p "Camp Dillo" at bounding box center [700, 180] width 1096 height 44
drag, startPoint x: 776, startPoint y: 175, endPoint x: 623, endPoint y: 170, distance: 153.1
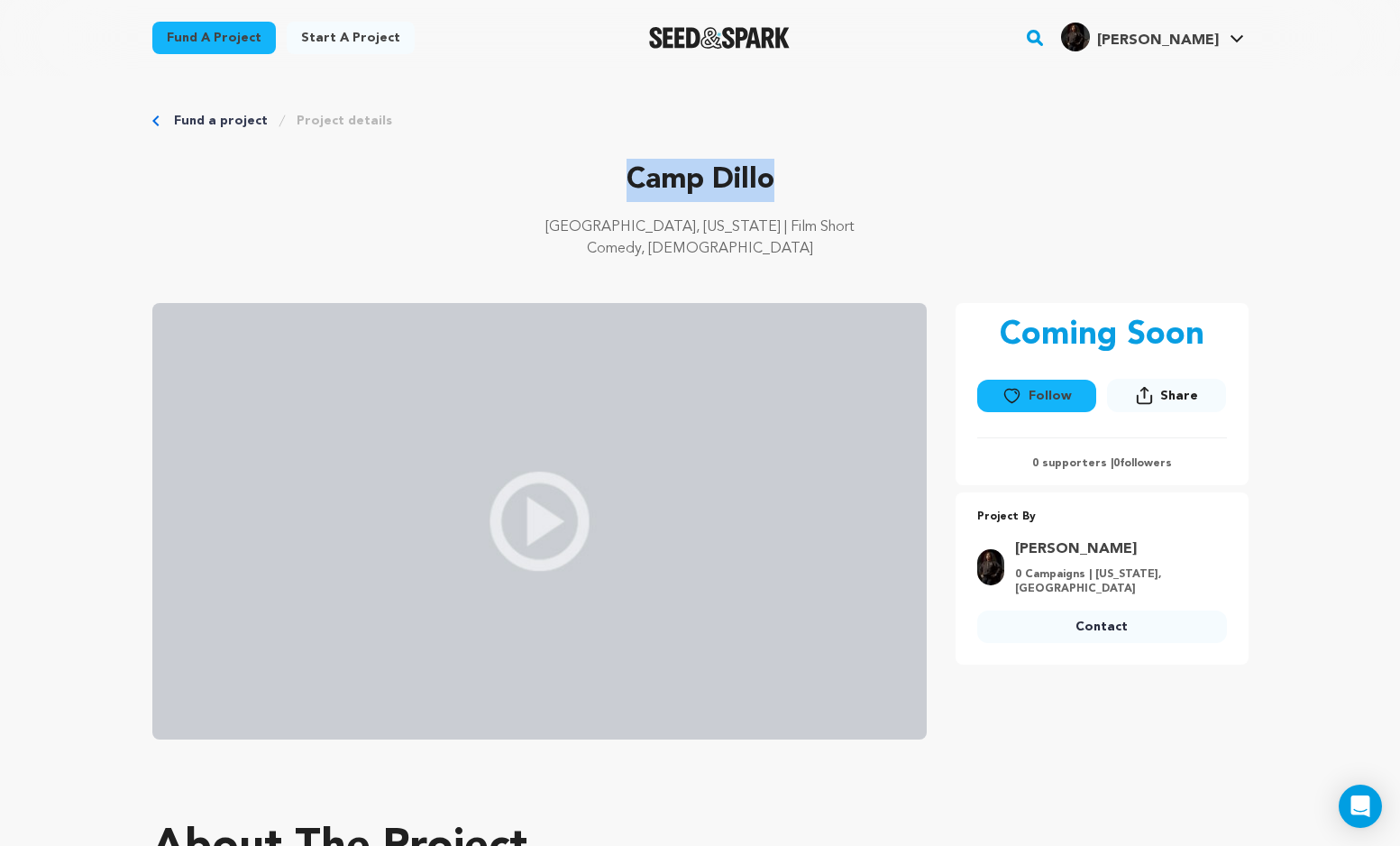
click at [623, 170] on p "Camp Dillo" at bounding box center [700, 180] width 1096 height 44
click at [795, 192] on p "Camp Dillo" at bounding box center [700, 180] width 1096 height 44
drag, startPoint x: 779, startPoint y: 184, endPoint x: 612, endPoint y: 181, distance: 167.0
click at [612, 181] on p "Camp Dillo" at bounding box center [700, 180] width 1096 height 44
click at [766, 181] on p "Camp Dillo" at bounding box center [700, 180] width 1096 height 44
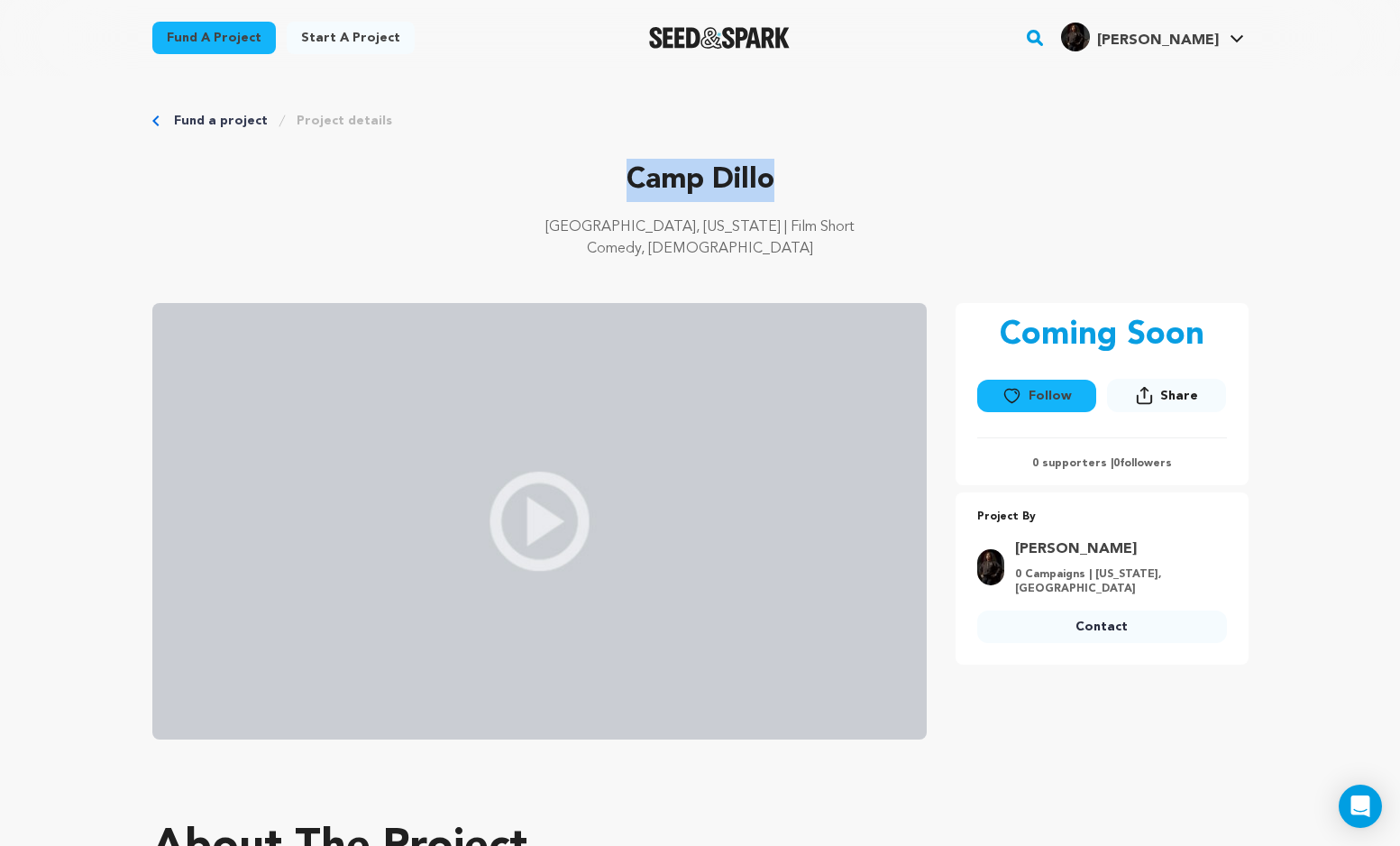
drag, startPoint x: 765, startPoint y: 180, endPoint x: 624, endPoint y: 180, distance: 141.0
click at [624, 180] on p "Camp Dillo" at bounding box center [700, 180] width 1096 height 44
click at [773, 190] on p "Camp Dillo" at bounding box center [700, 180] width 1096 height 44
drag, startPoint x: 782, startPoint y: 178, endPoint x: 629, endPoint y: 175, distance: 153.0
click at [629, 175] on p "Camp Dillo" at bounding box center [700, 180] width 1096 height 44
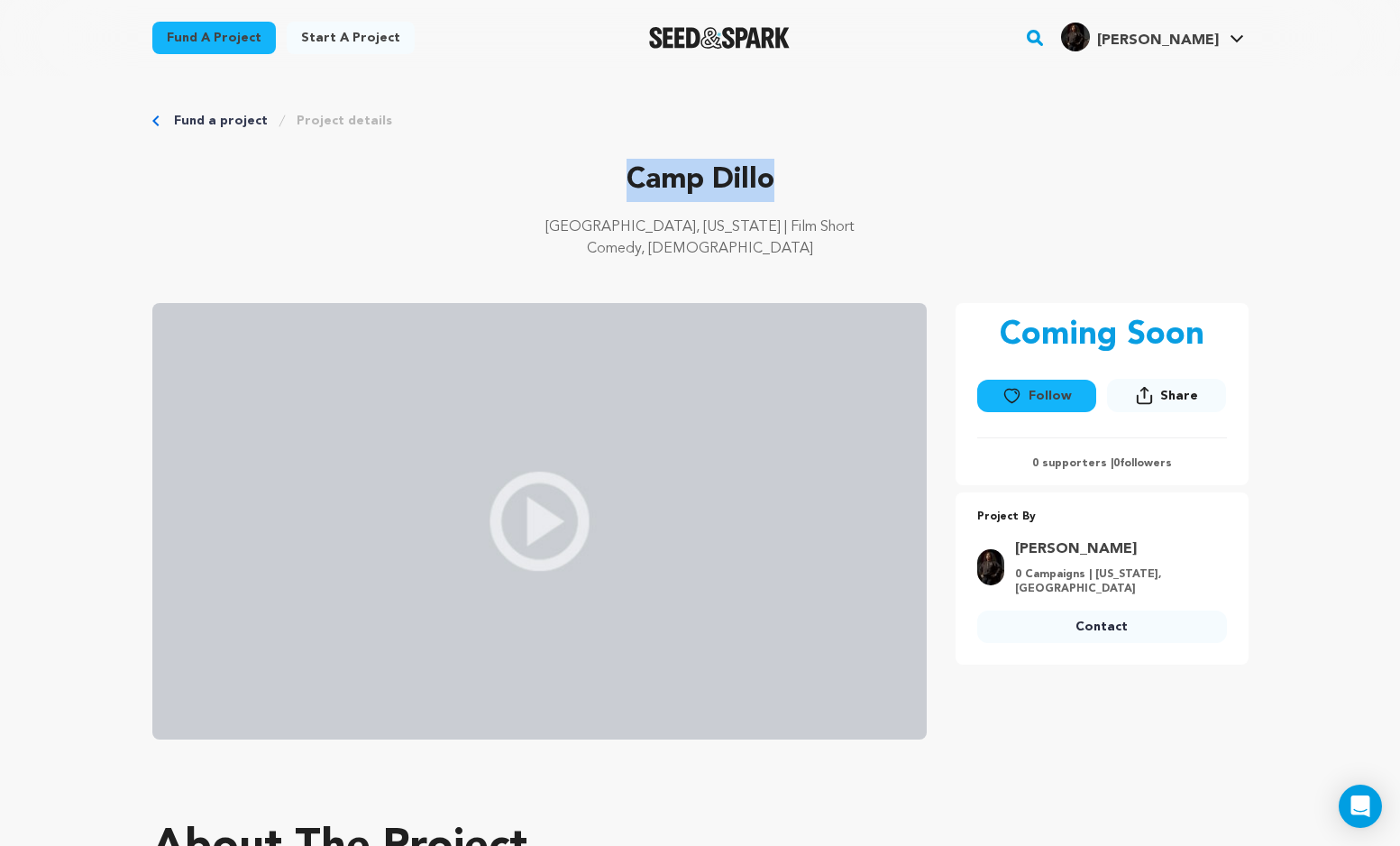
click at [771, 170] on p "Camp Dillo" at bounding box center [700, 180] width 1096 height 44
drag, startPoint x: 772, startPoint y: 176, endPoint x: 629, endPoint y: 173, distance: 143.0
click at [629, 173] on p "Camp Dillo" at bounding box center [700, 180] width 1096 height 44
click at [792, 190] on p "Camp Dillo" at bounding box center [700, 180] width 1096 height 44
